Goal: Transaction & Acquisition: Purchase product/service

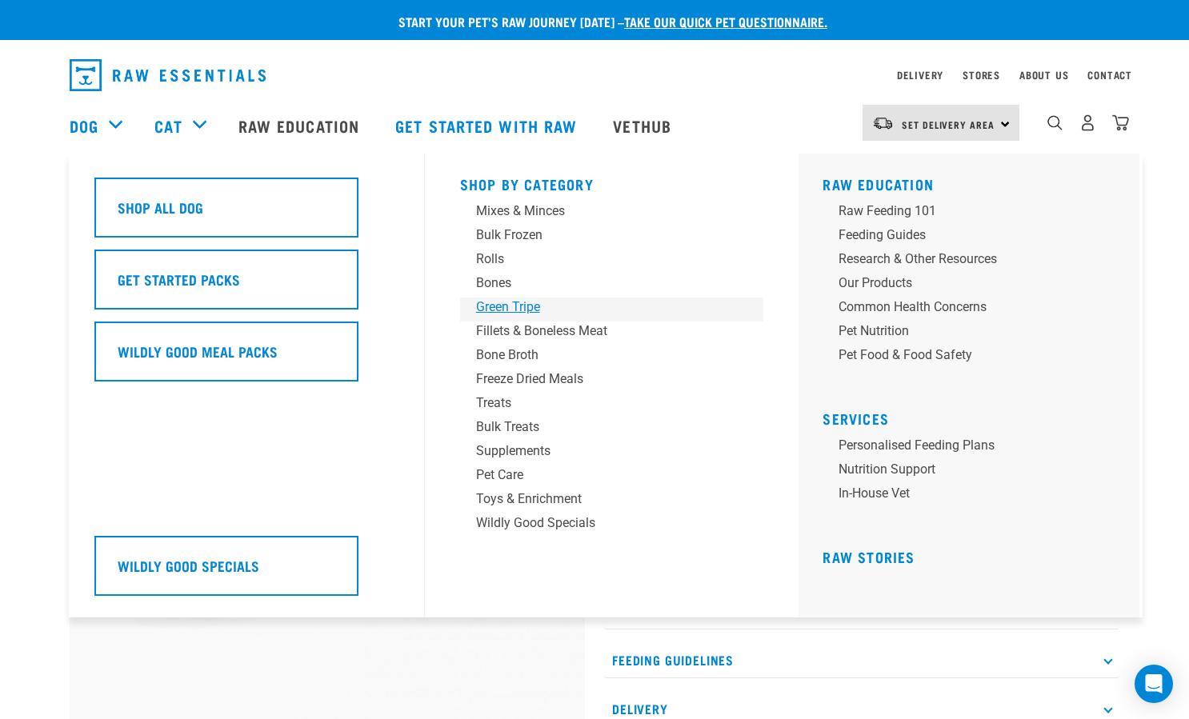
click at [506, 302] on div "Green Tripe" at bounding box center [601, 307] width 250 height 19
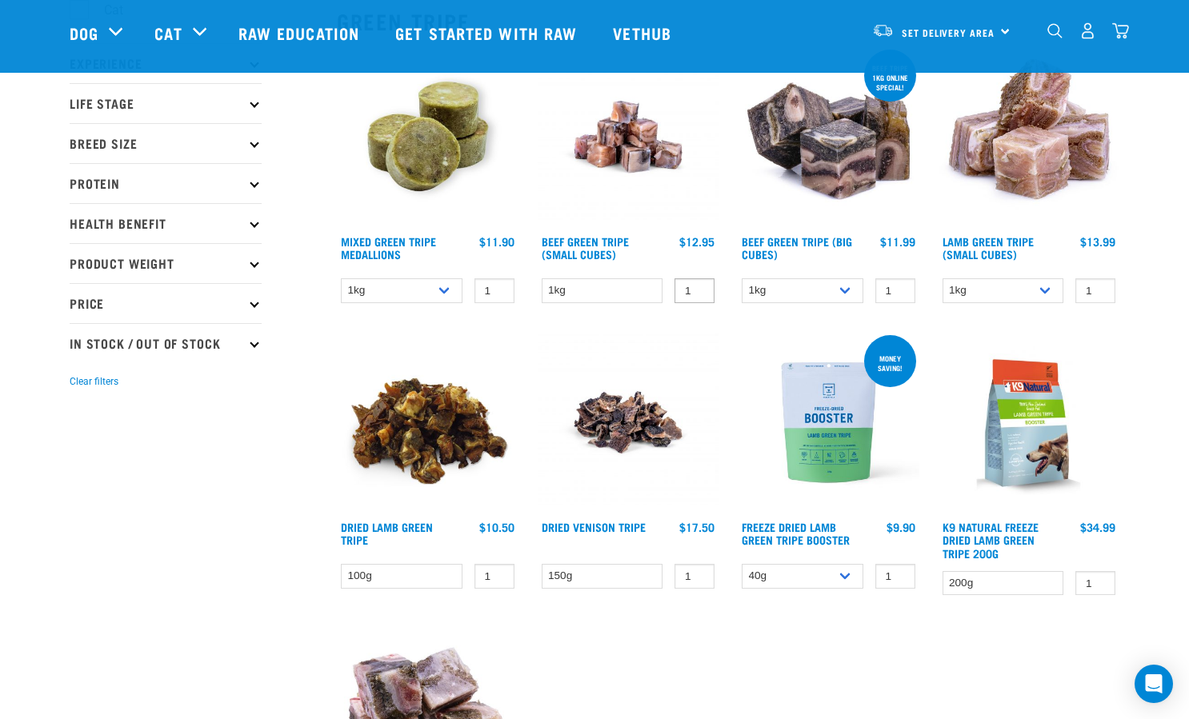
scroll to position [196, 0]
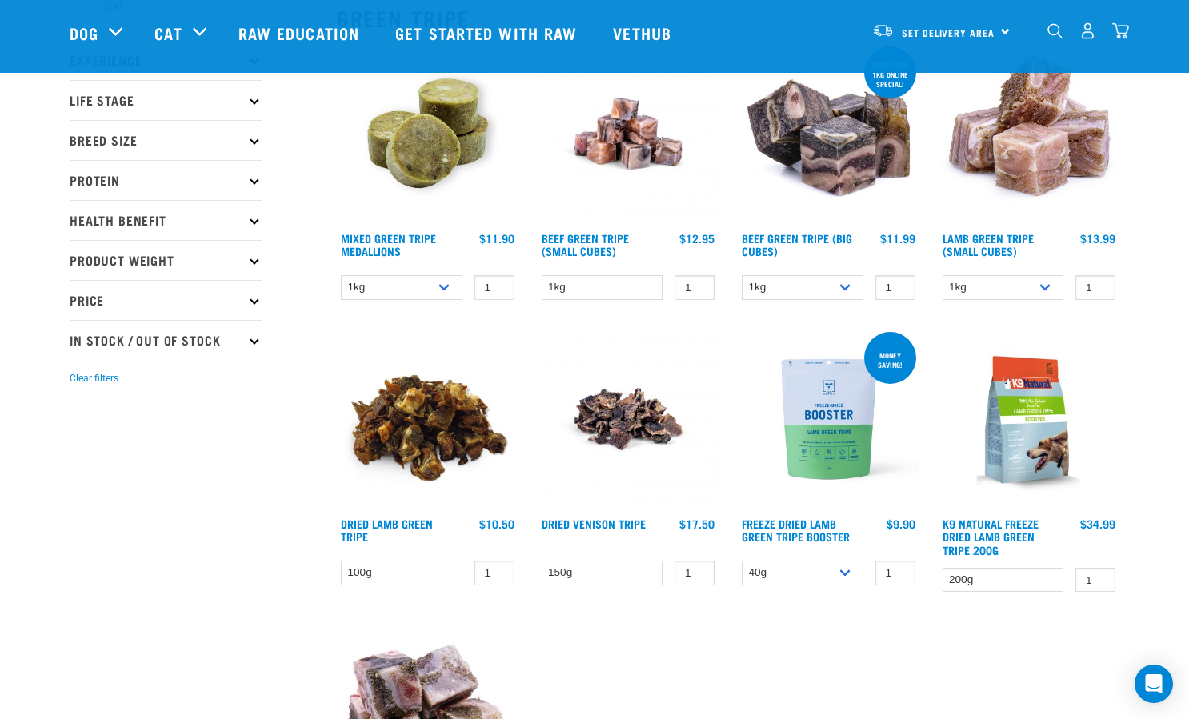
click at [408, 176] on img at bounding box center [428, 134] width 182 height 182
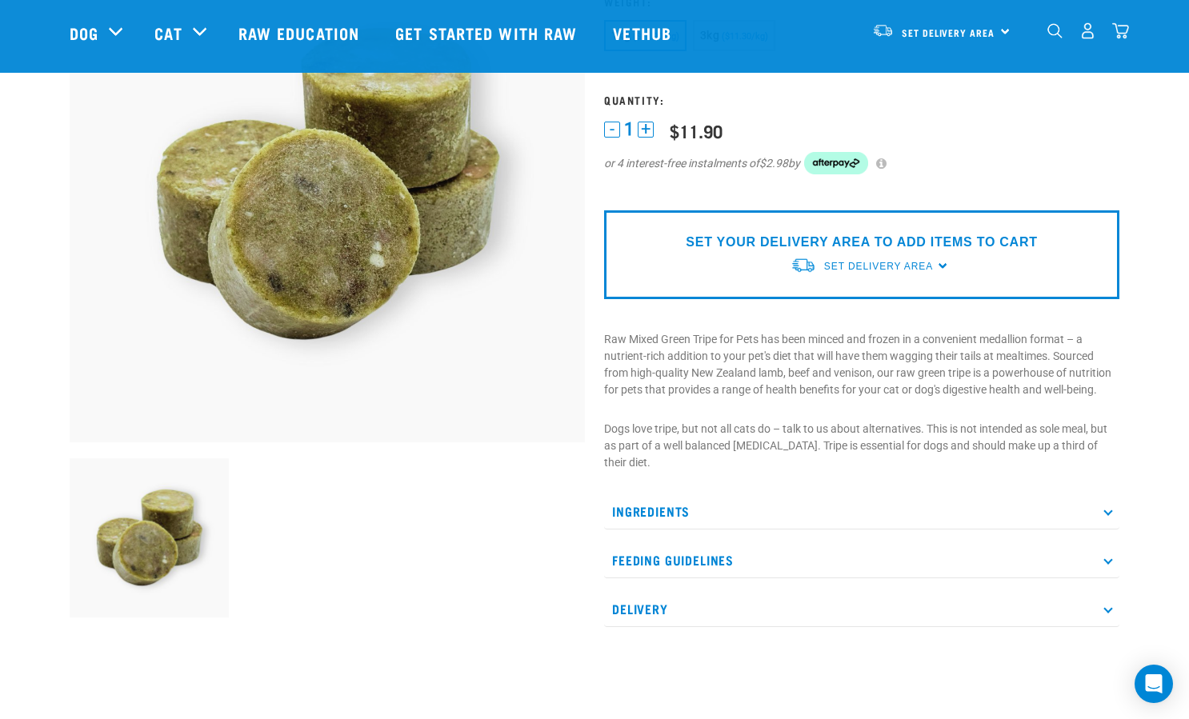
scroll to position [183, 0]
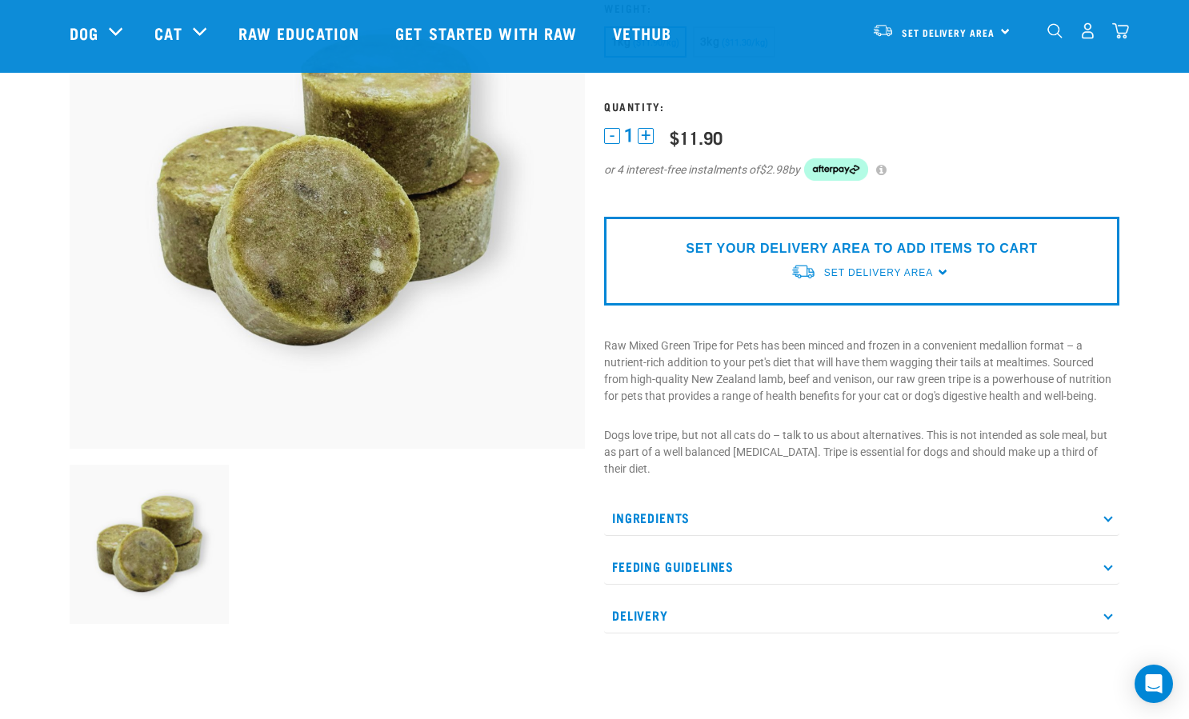
click at [831, 570] on p "Feeding Guidelines" at bounding box center [861, 567] width 515 height 36
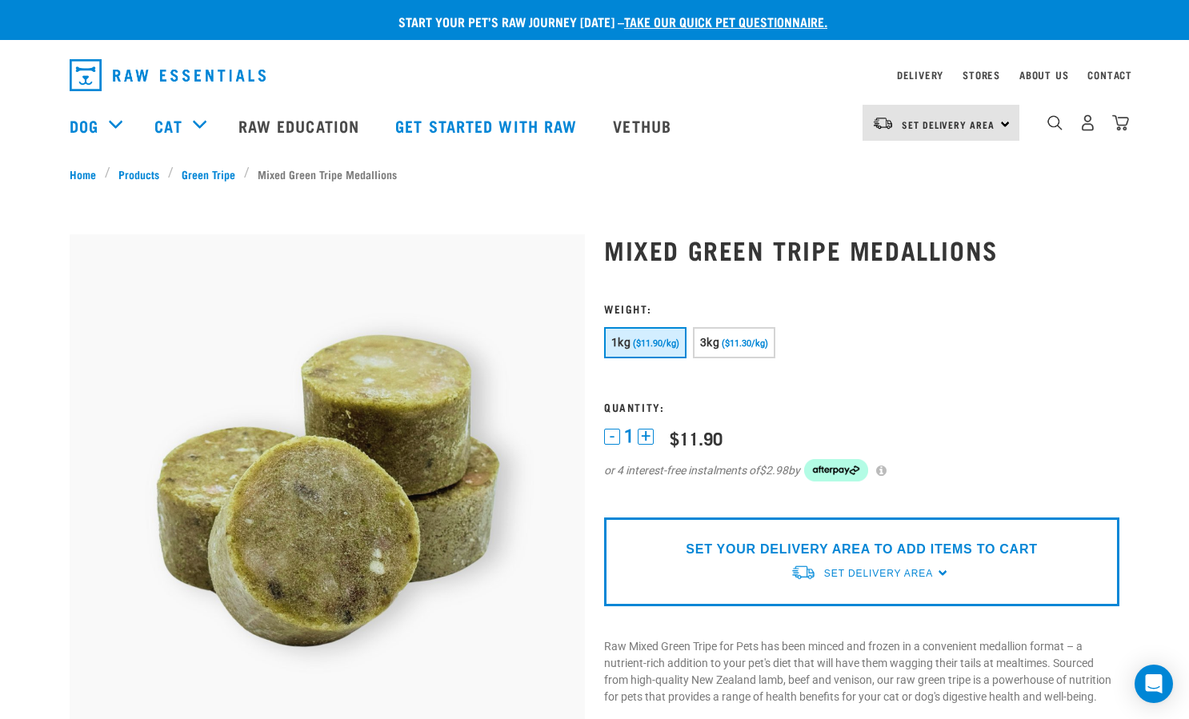
scroll to position [0, 0]
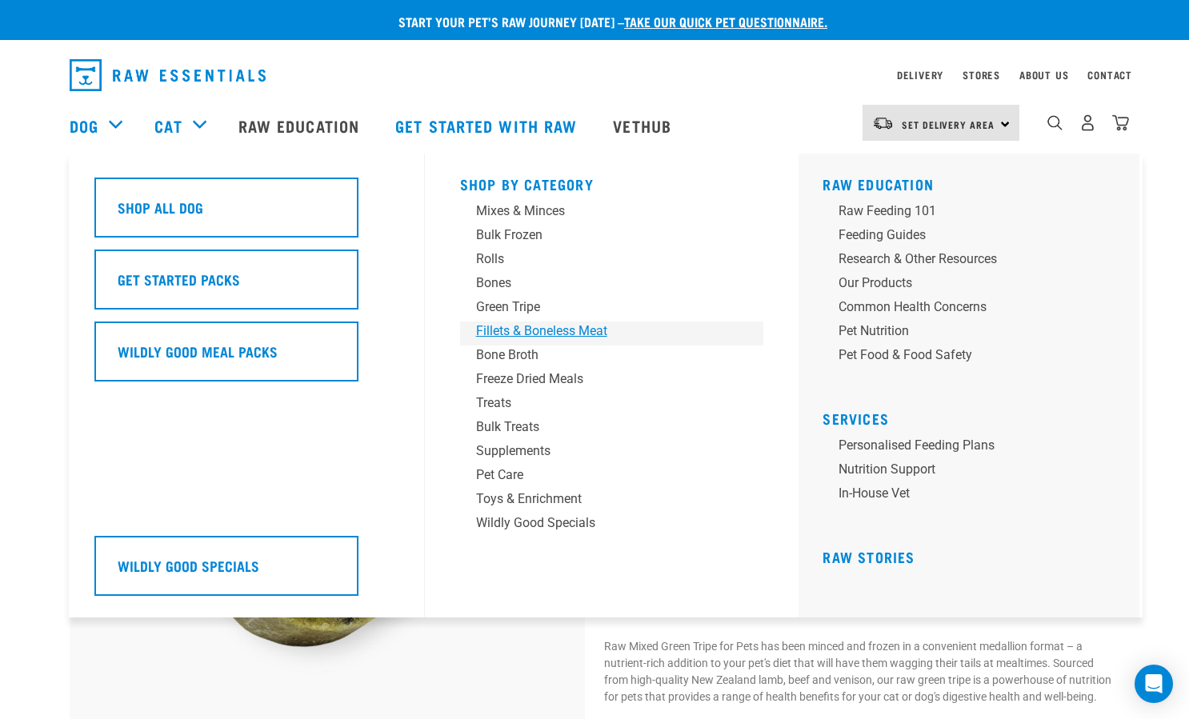
click at [519, 340] on div "Fillets & Boneless Meat" at bounding box center [601, 331] width 250 height 19
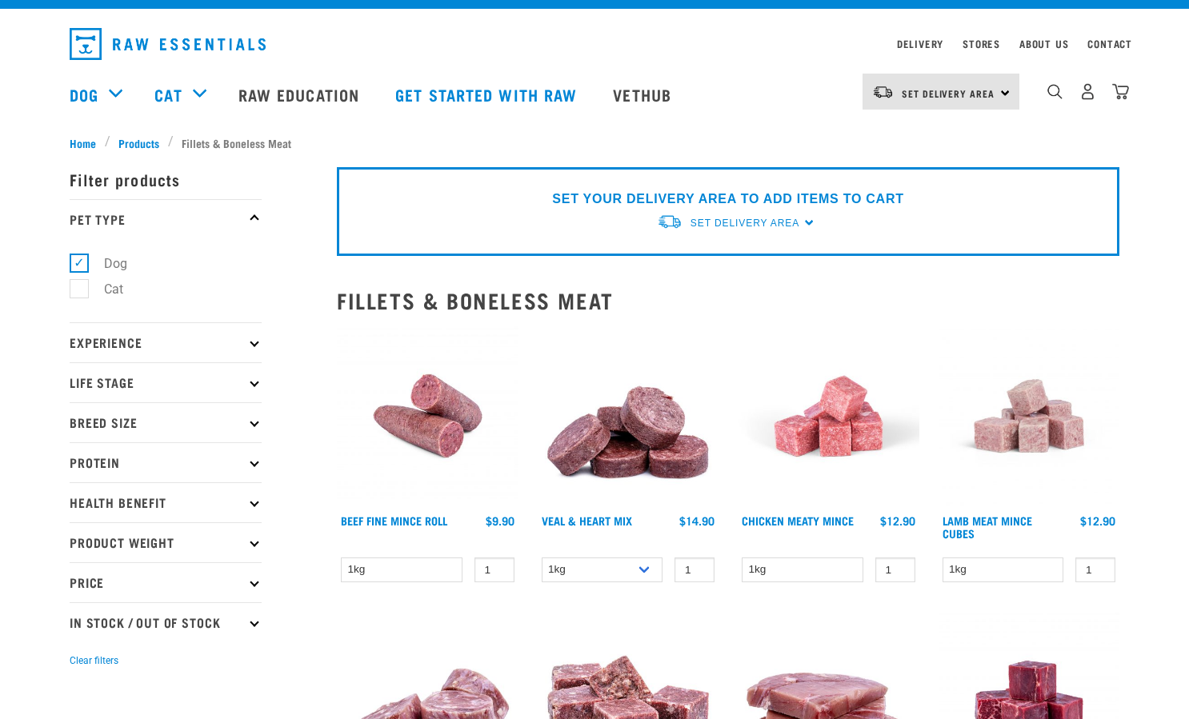
scroll to position [33, 0]
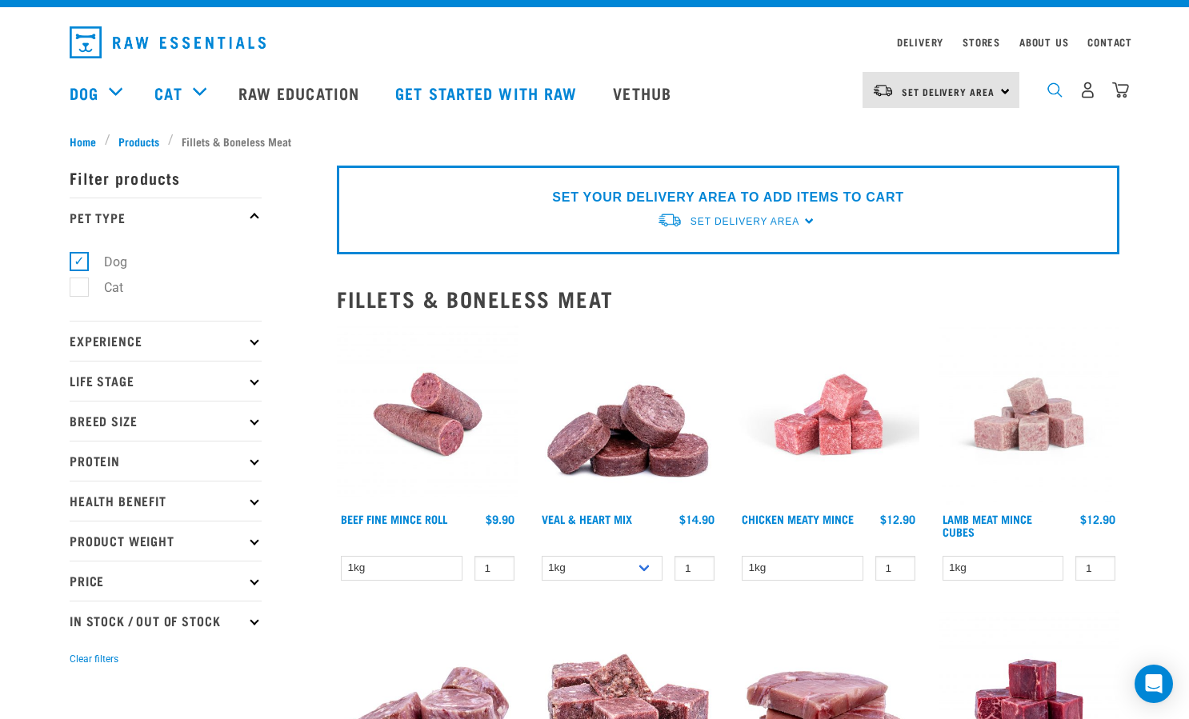
click at [1049, 90] on img "dropdown navigation" at bounding box center [1054, 89] width 15 height 15
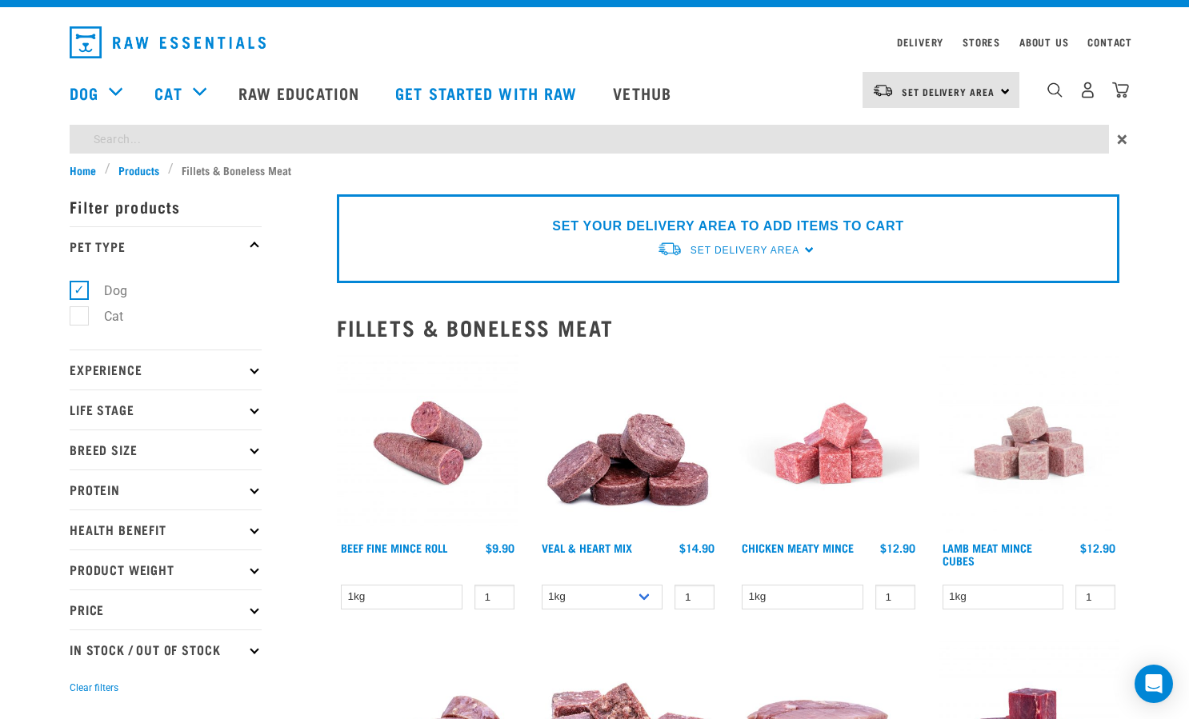
click at [666, 140] on input "search" at bounding box center [589, 139] width 1039 height 29
type input "organs"
click at [814, 144] on input "organs" at bounding box center [589, 139] width 1039 height 29
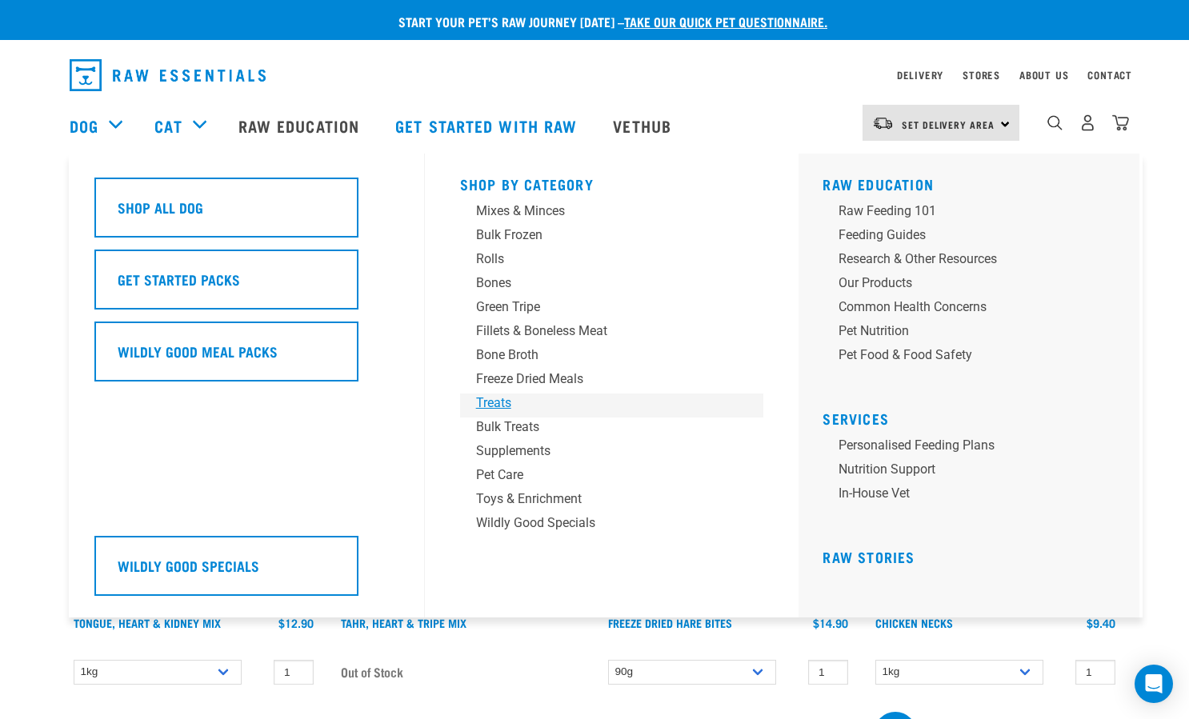
click at [502, 406] on div "Treats" at bounding box center [601, 403] width 250 height 19
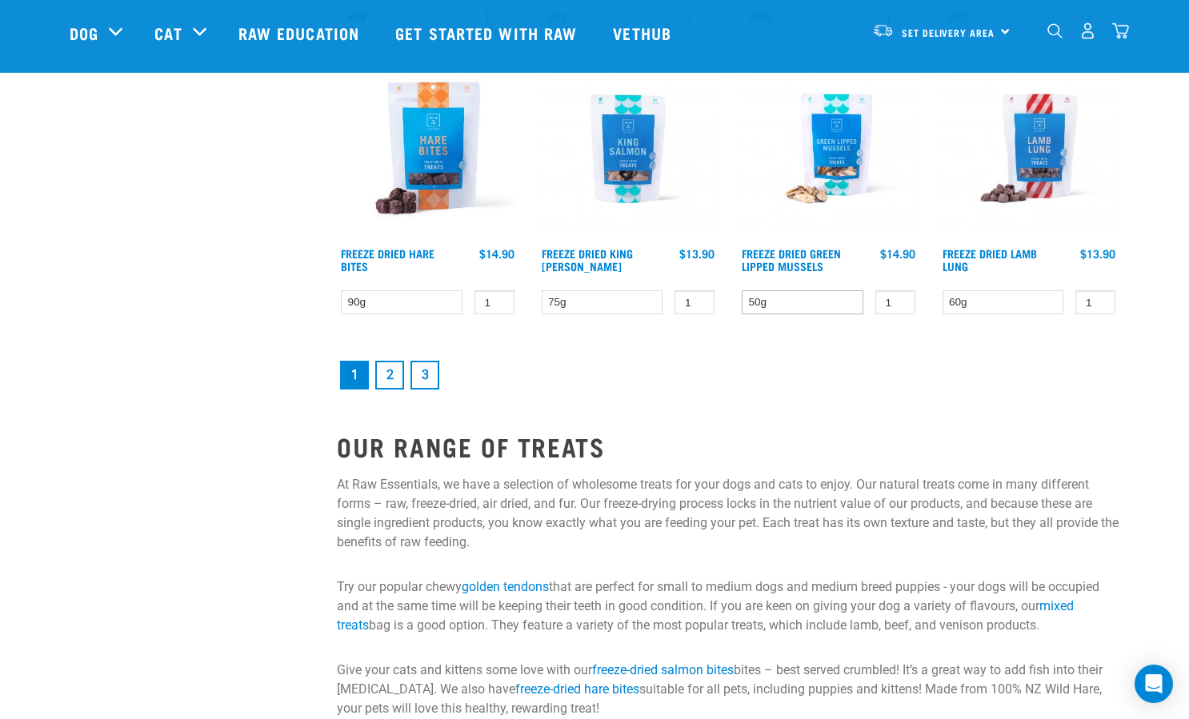
scroll to position [2183, 0]
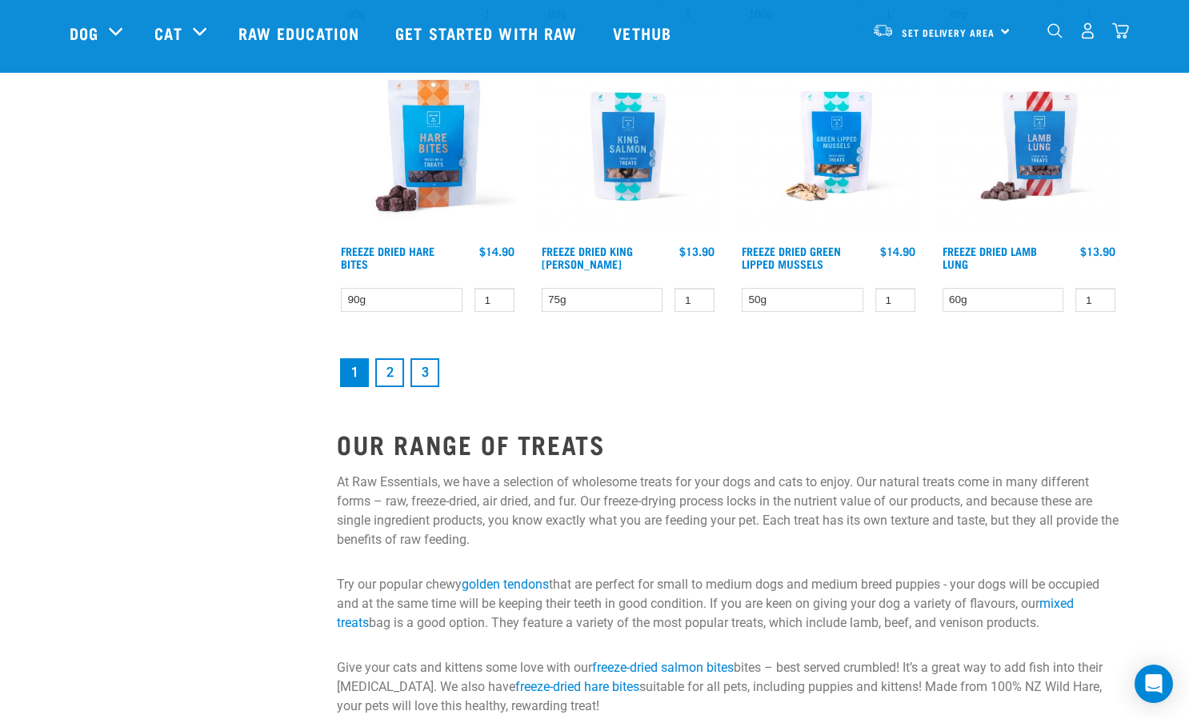
click at [389, 386] on link "2" at bounding box center [389, 372] width 29 height 29
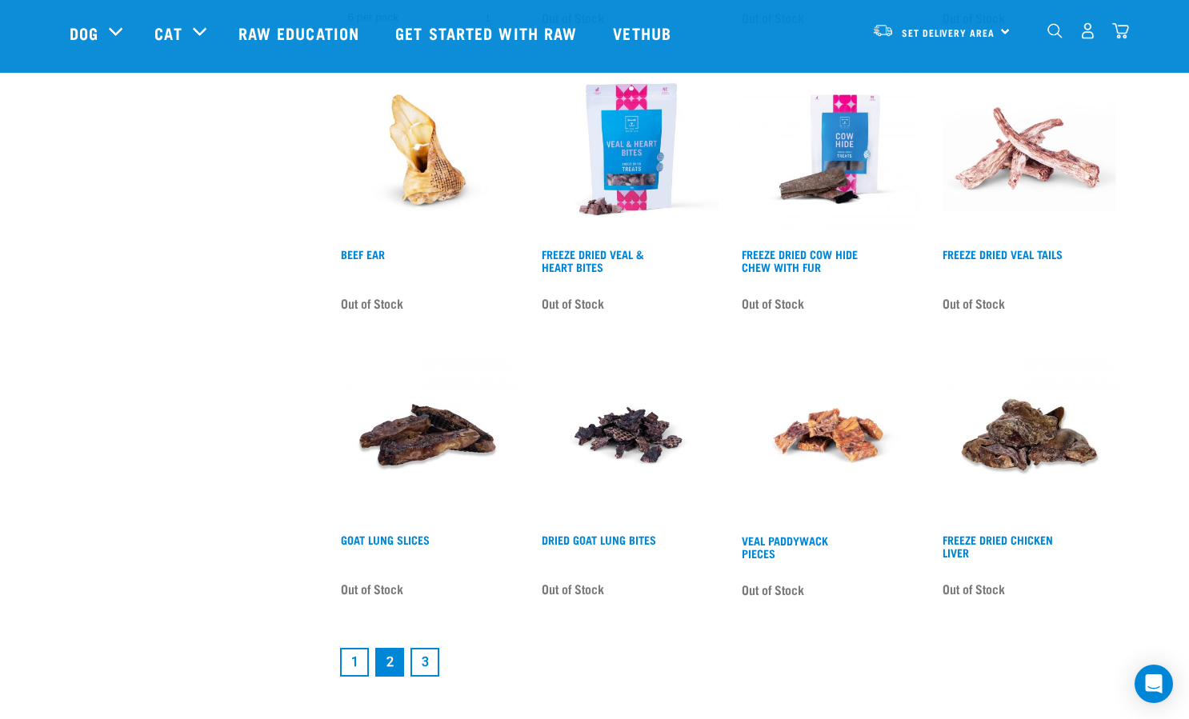
scroll to position [1904, 0]
click at [351, 662] on link "1" at bounding box center [354, 663] width 29 height 29
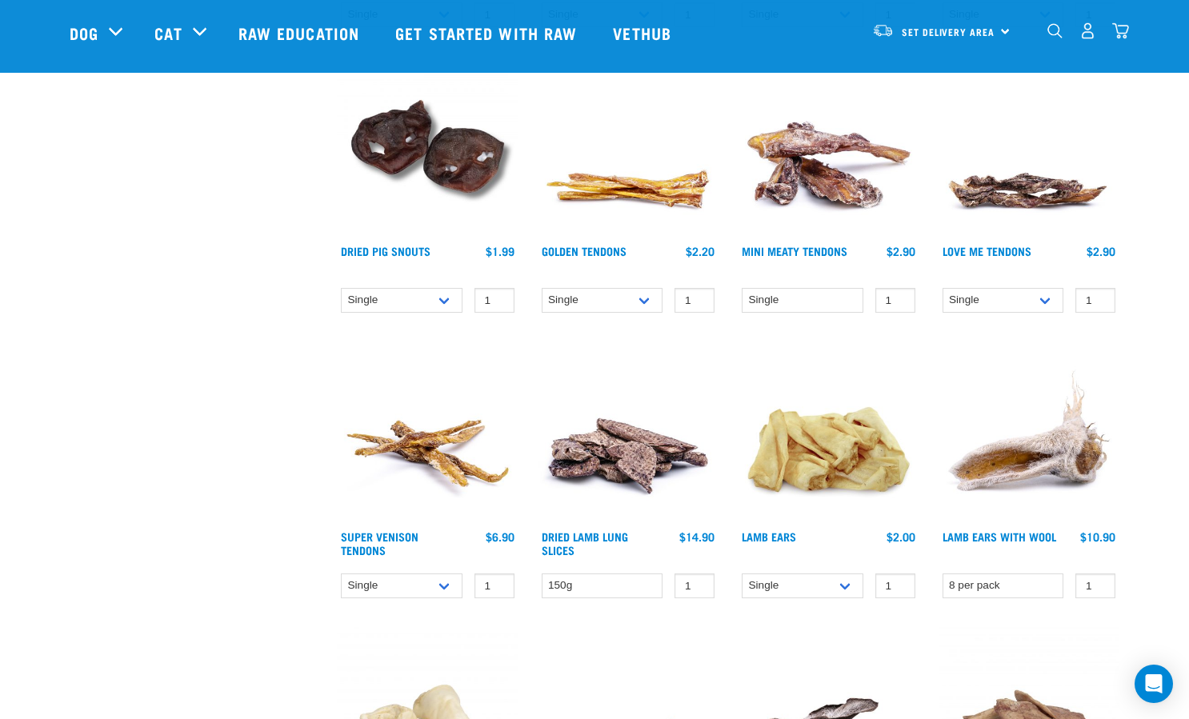
scroll to position [771, 0]
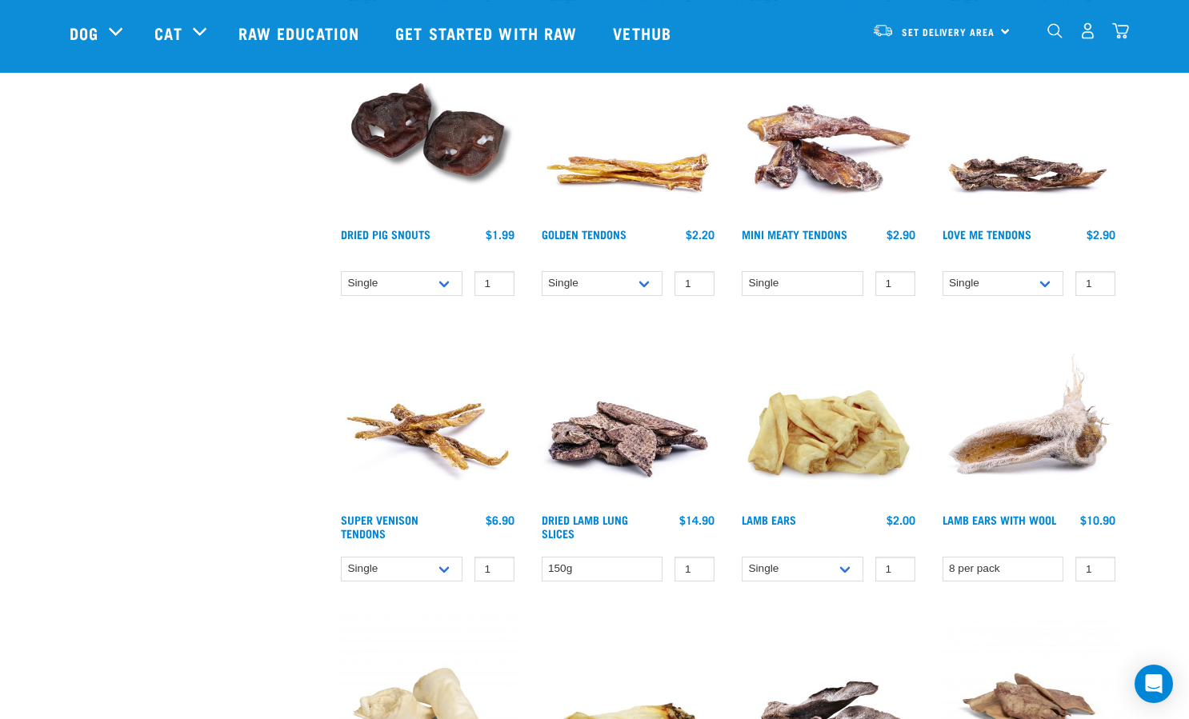
click at [1077, 425] on img at bounding box center [1029, 416] width 182 height 182
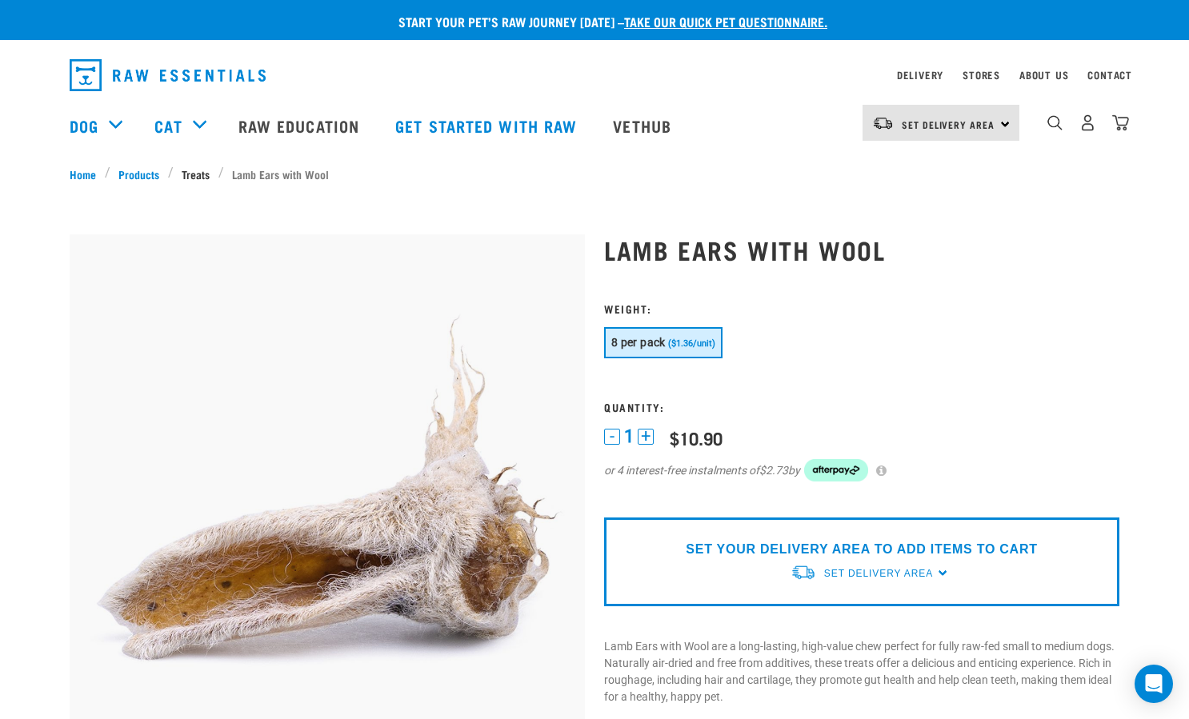
click at [192, 173] on link "Treats" at bounding box center [196, 174] width 45 height 17
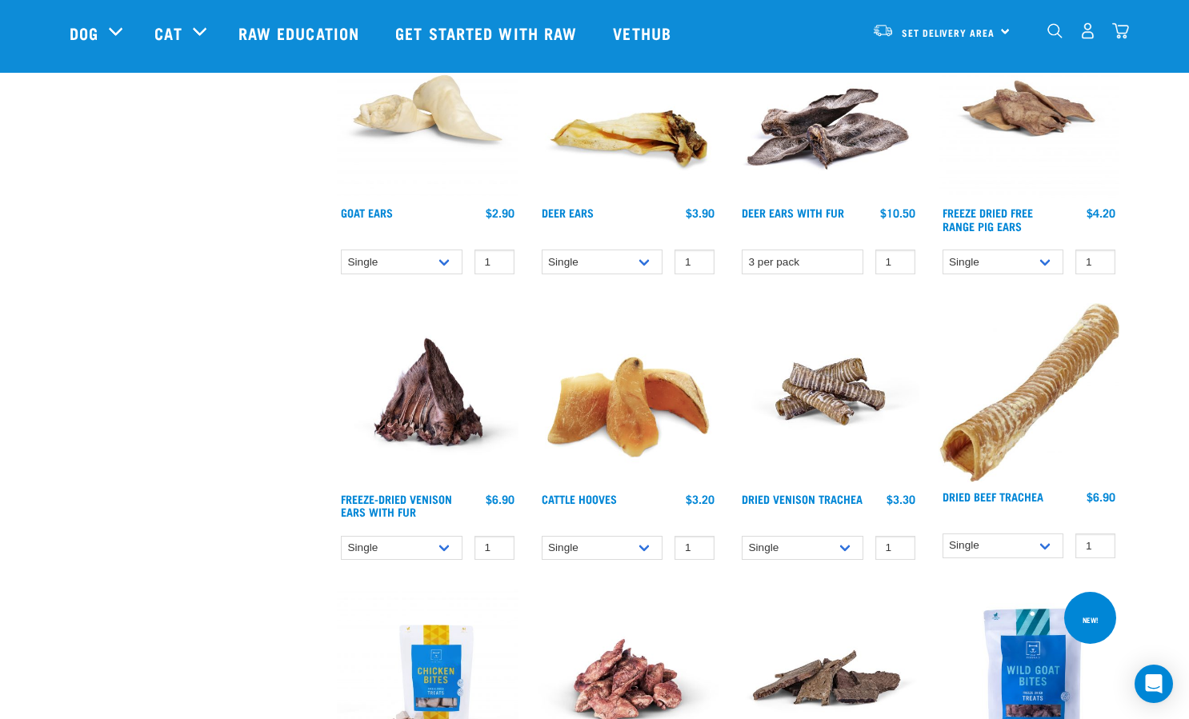
scroll to position [1362, 0]
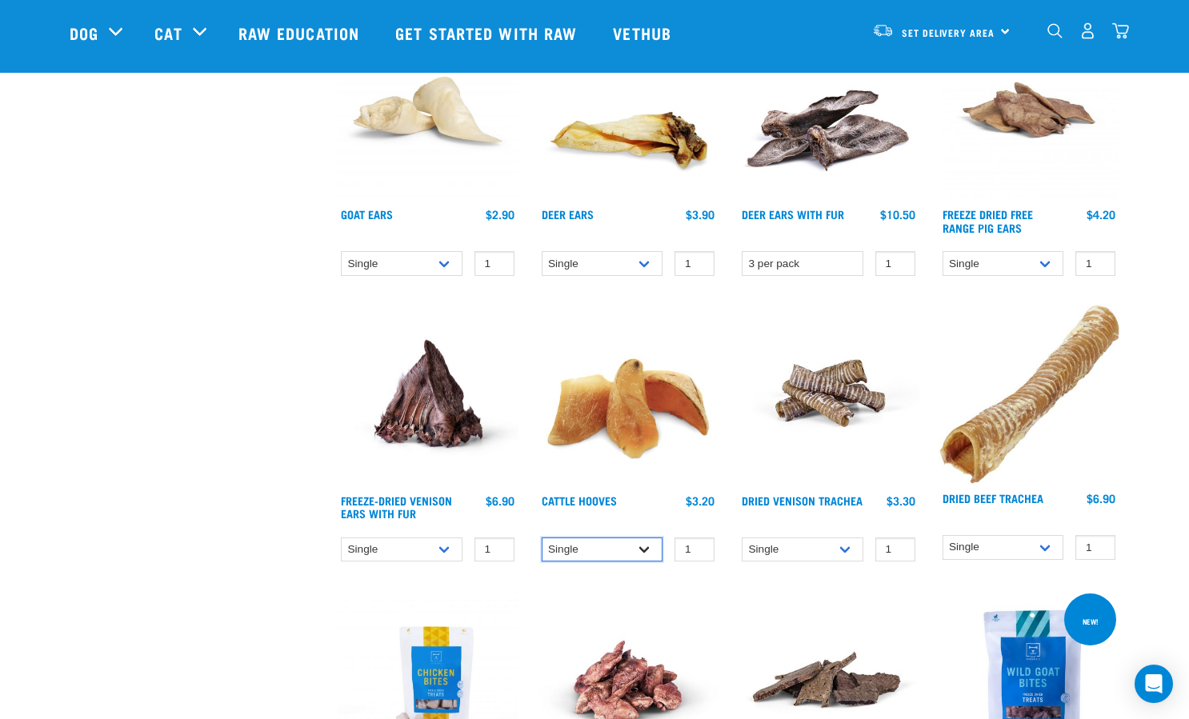
select select "724"
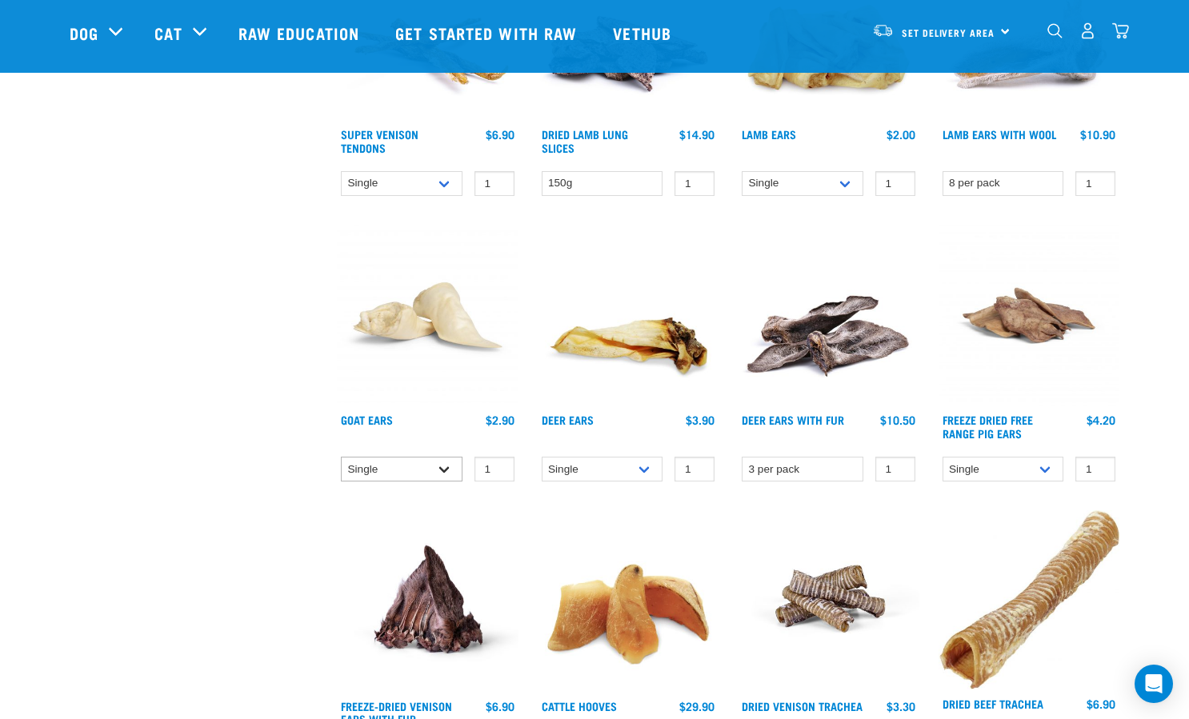
scroll to position [1153, 0]
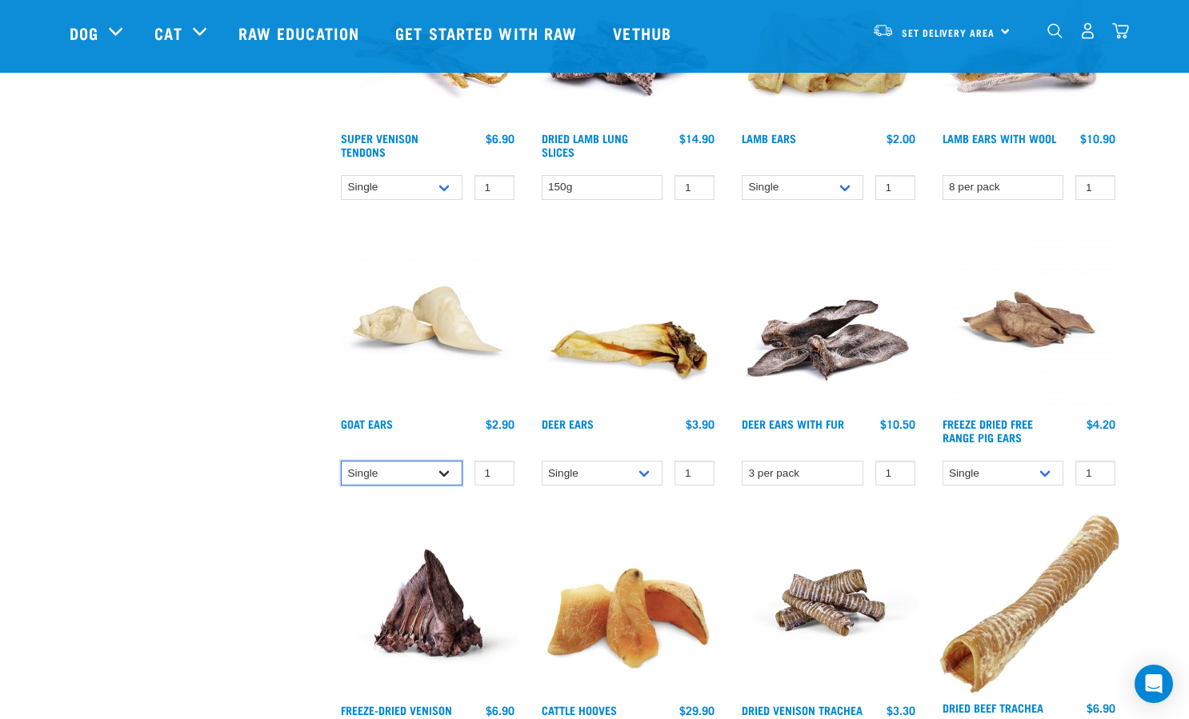
select select "682004"
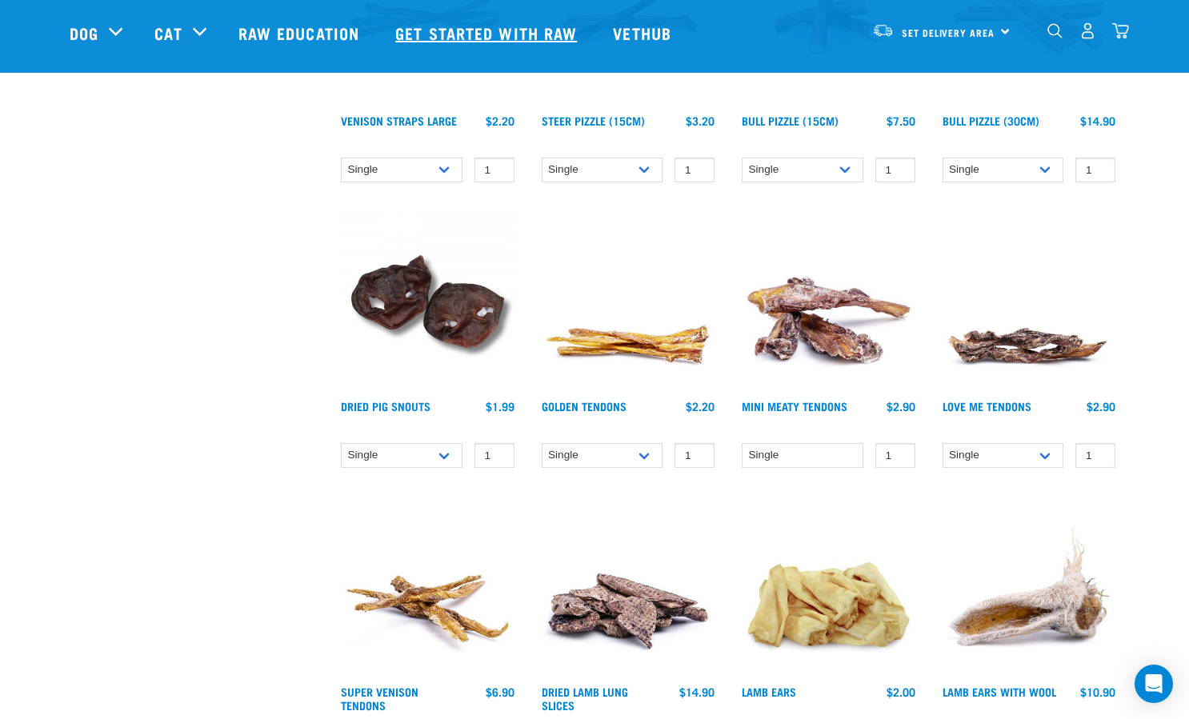
scroll to position [533, 0]
